Goal: Task Accomplishment & Management: Use online tool/utility

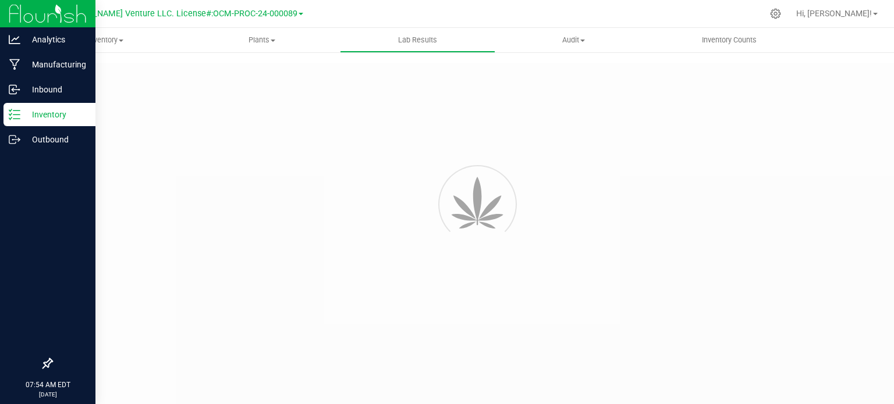
type input "NYFCCMF-20250624-034"
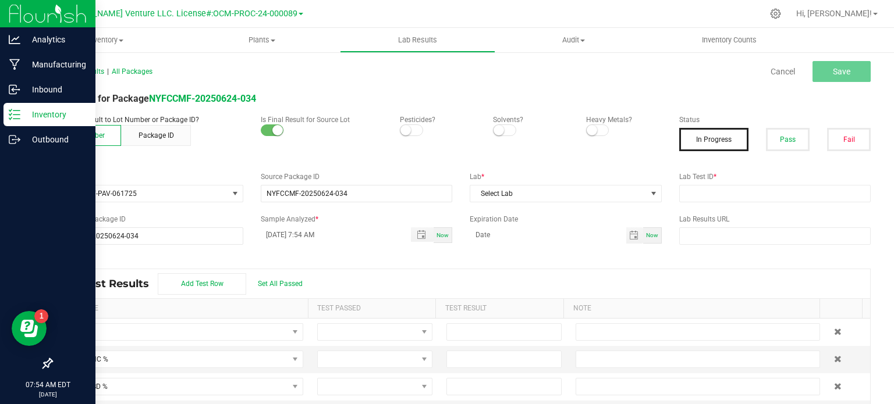
click at [20, 111] on p "Inventory" at bounding box center [55, 115] width 70 height 14
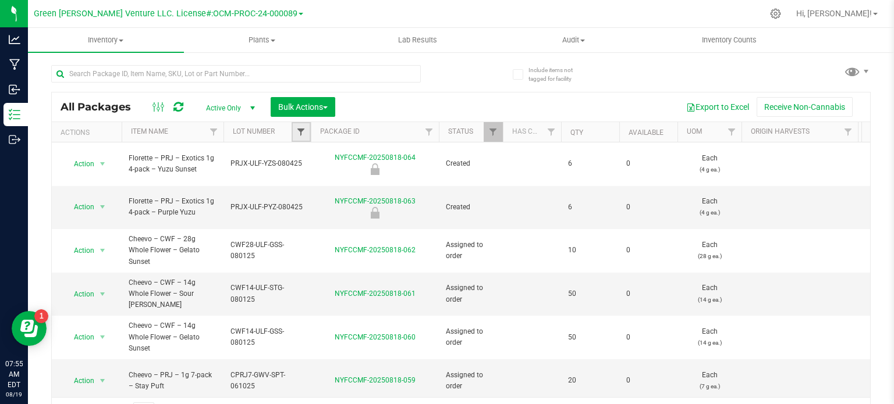
click at [304, 131] on span "Filter" at bounding box center [300, 131] width 9 height 9
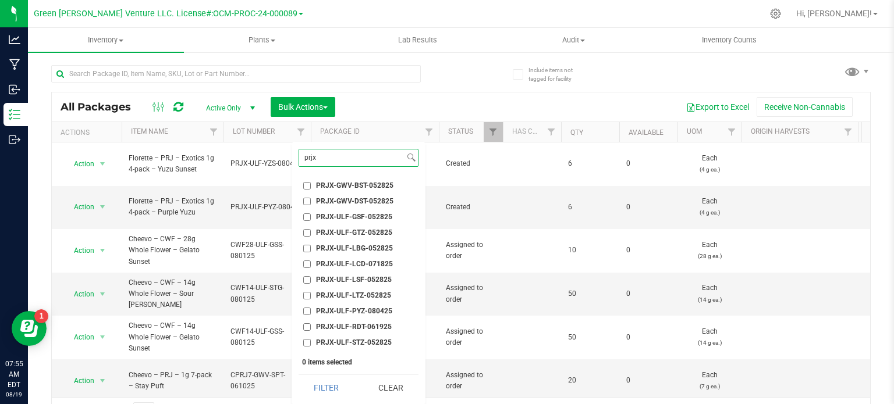
scroll to position [218, 0]
type input "prjx"
click at [307, 266] on input "PRJX-ULF-PYZ-080425" at bounding box center [307, 266] width 8 height 8
checkbox input "true"
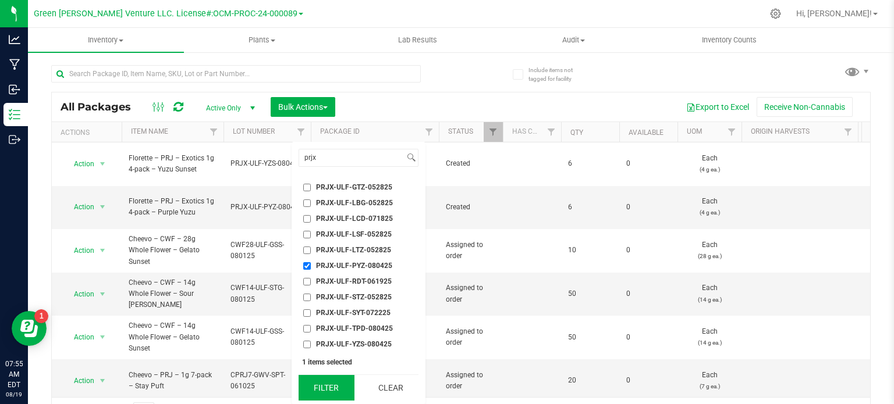
click at [329, 387] on button "Filter" at bounding box center [326, 388] width 56 height 26
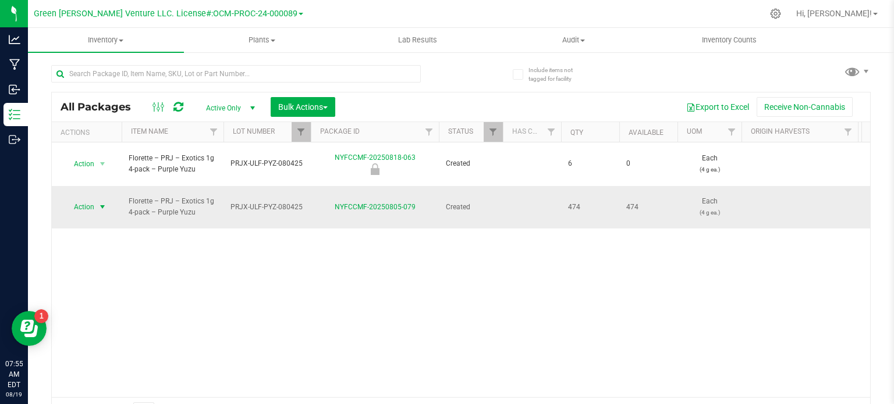
click at [85, 199] on span "Action" at bounding box center [78, 207] width 31 height 16
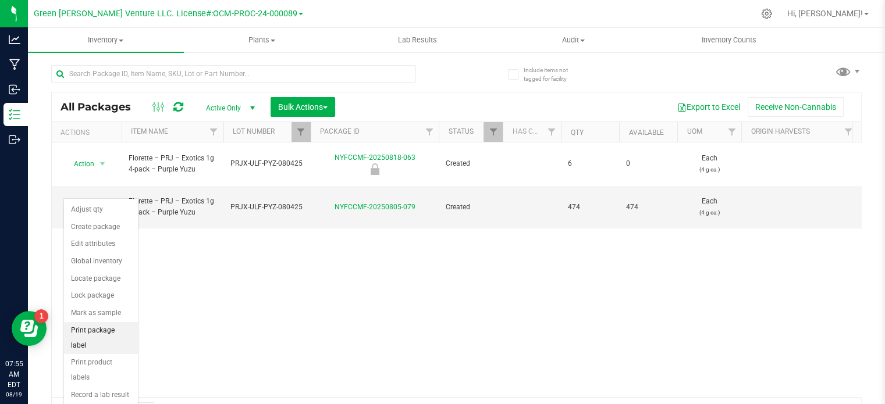
click at [118, 327] on li "Print package label" at bounding box center [101, 338] width 74 height 32
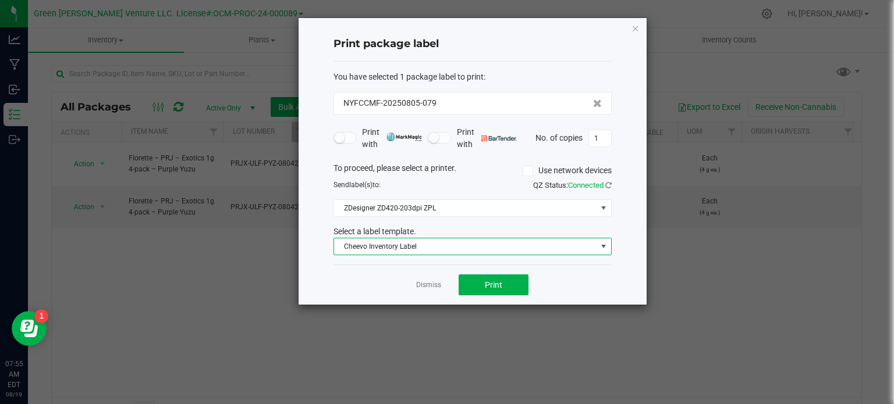
click at [376, 249] on span "Cheevo Inventory Label" at bounding box center [465, 247] width 262 height 16
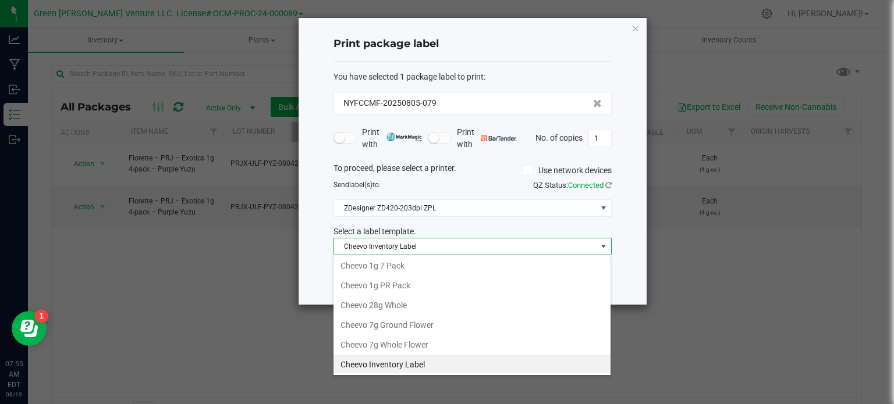
scroll to position [196, 0]
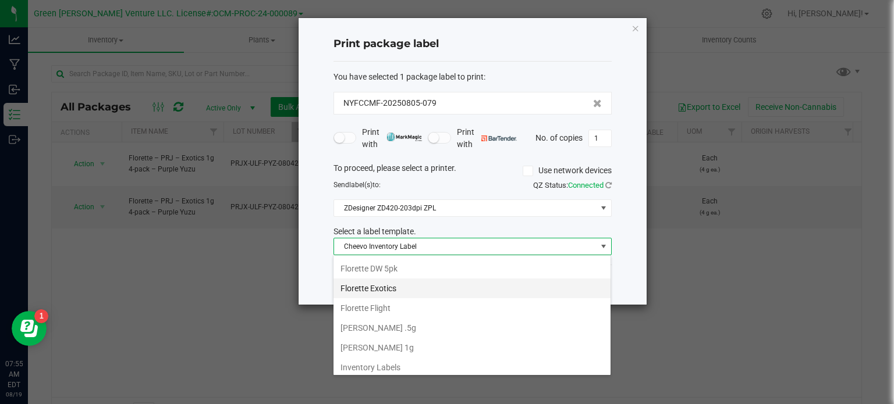
click at [375, 289] on li "Florette Exotics" at bounding box center [471, 289] width 277 height 20
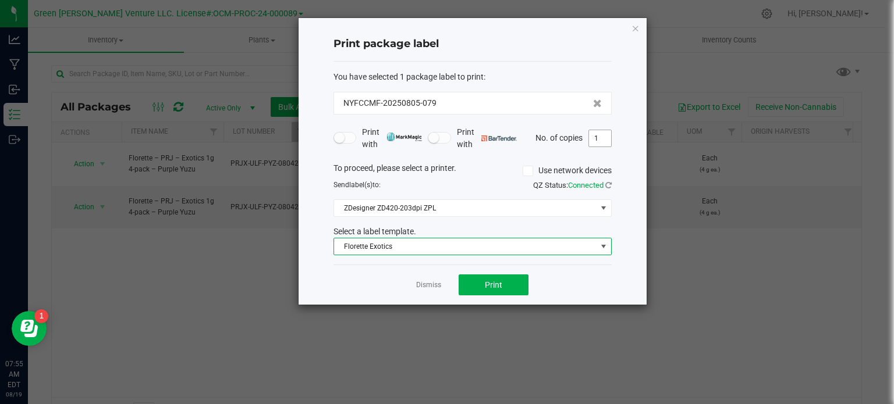
click at [605, 134] on input "1" at bounding box center [600, 138] width 22 height 16
type input "100"
click at [486, 284] on span "Print" at bounding box center [493, 284] width 17 height 9
click at [417, 286] on link "Dismiss" at bounding box center [428, 285] width 25 height 10
